Goal: Transaction & Acquisition: Purchase product/service

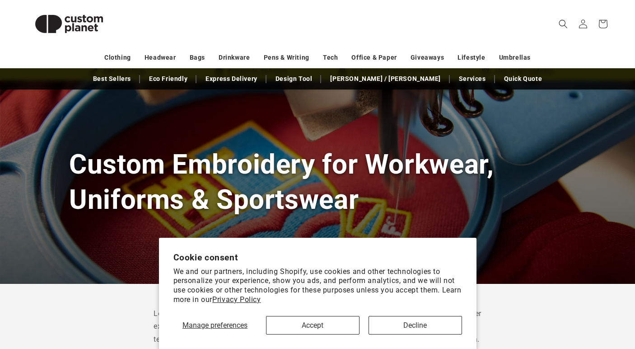
scroll to position [91, 0]
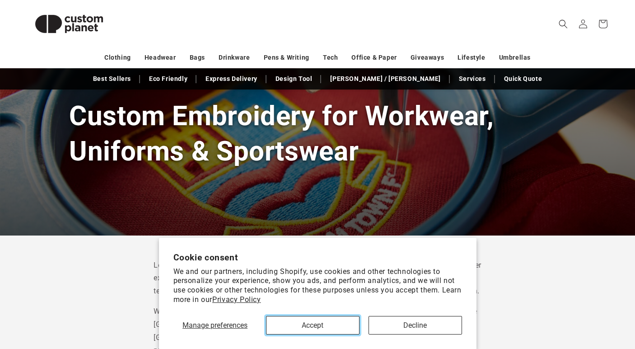
click at [337, 328] on button "Accept" at bounding box center [312, 325] width 93 height 19
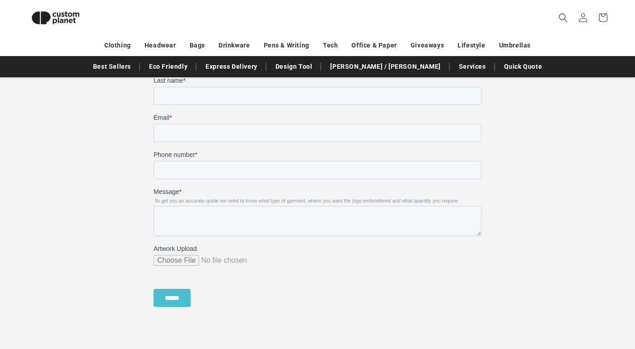
scroll to position [909, 0]
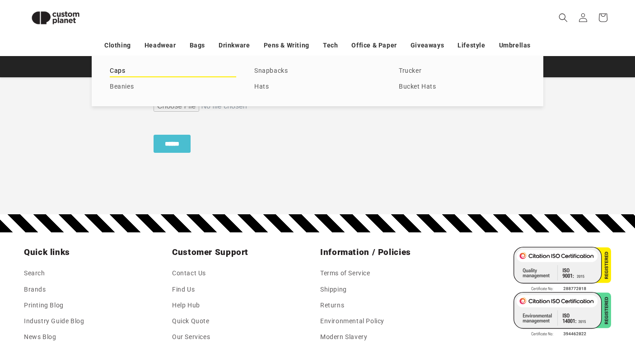
click at [118, 71] on link "Caps" at bounding box center [173, 71] width 126 height 12
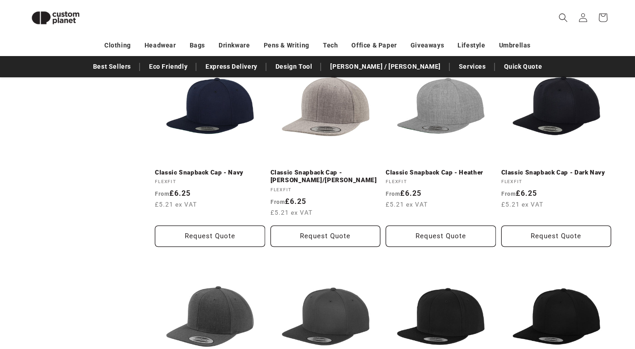
scroll to position [999, 0]
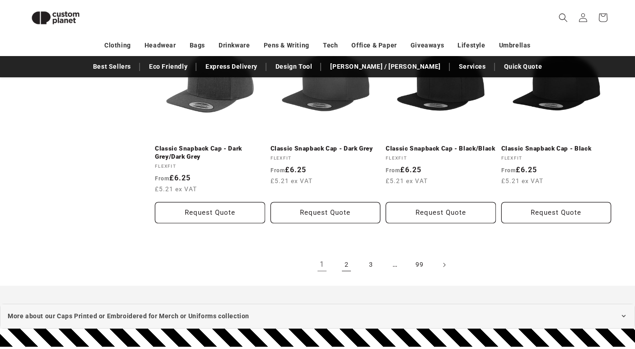
click at [343, 260] on link "2" at bounding box center [346, 265] width 20 height 20
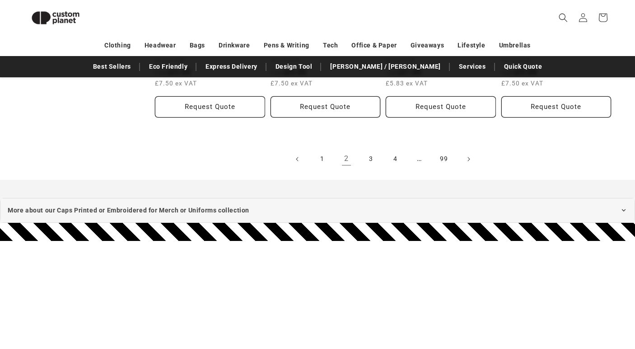
scroll to position [1125, 0]
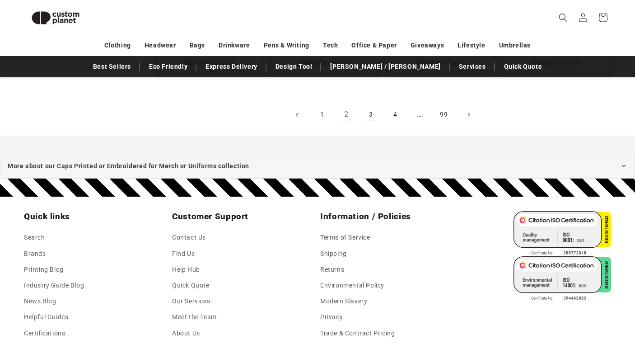
click at [367, 111] on link "3" at bounding box center [371, 115] width 20 height 20
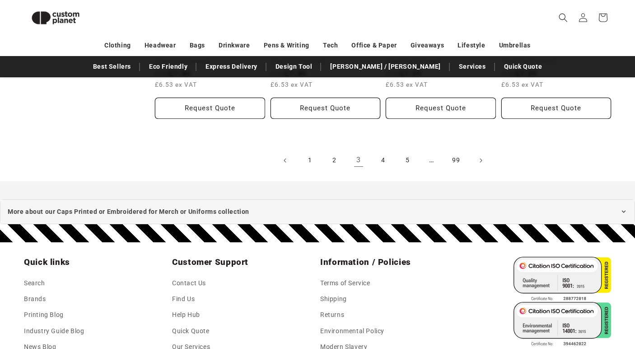
scroll to position [1109, 0]
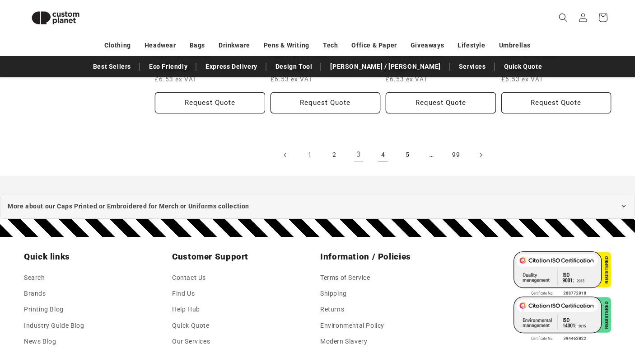
click at [383, 152] on link "4" at bounding box center [383, 155] width 20 height 20
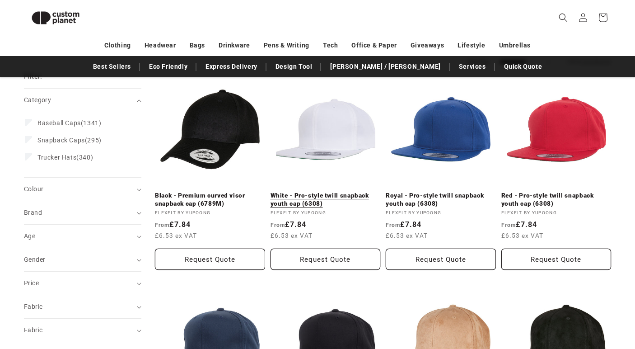
scroll to position [308, 0]
